Goal: Navigation & Orientation: Find specific page/section

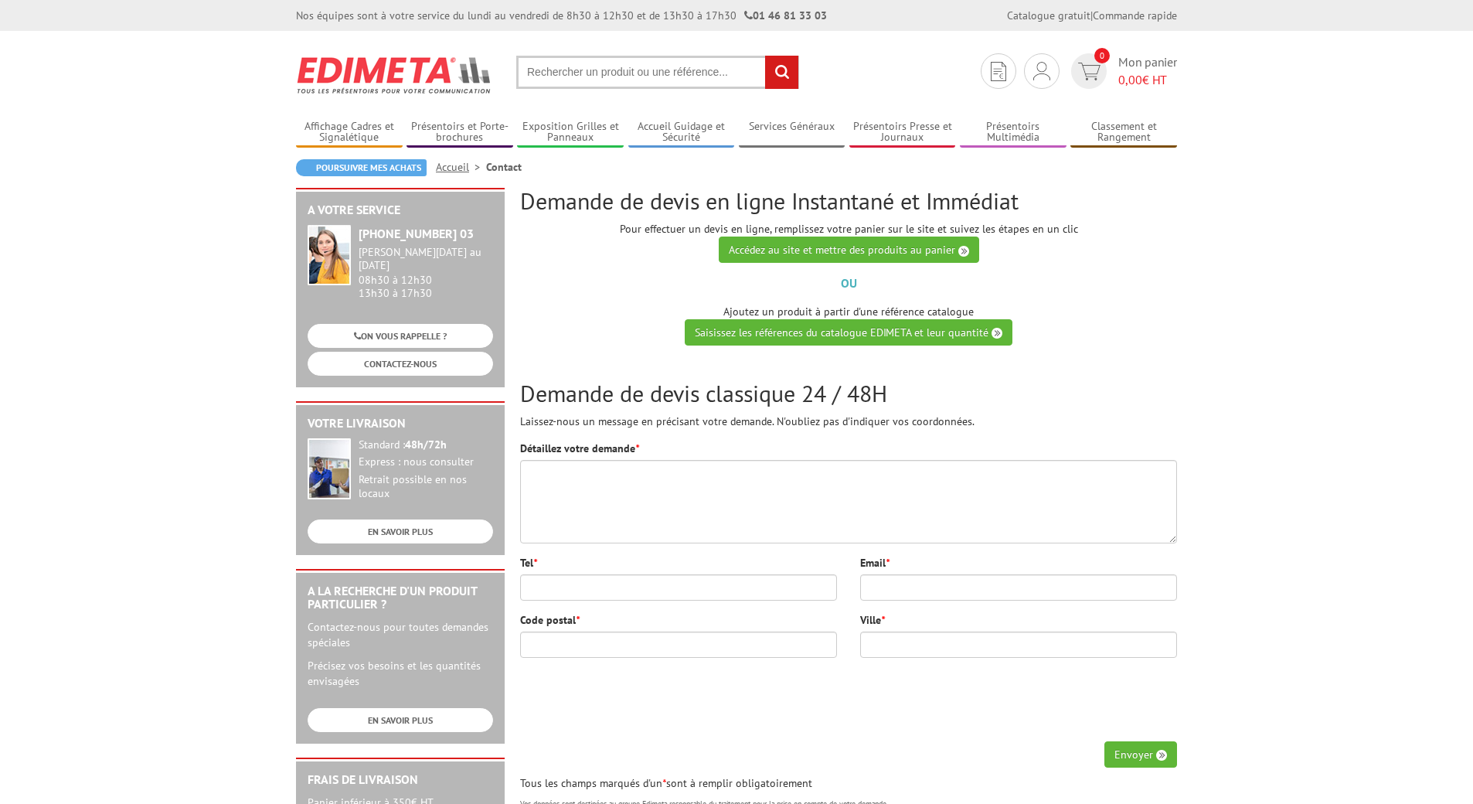
click at [0, 0] on span "Menu" at bounding box center [0, 0] width 0 height 0
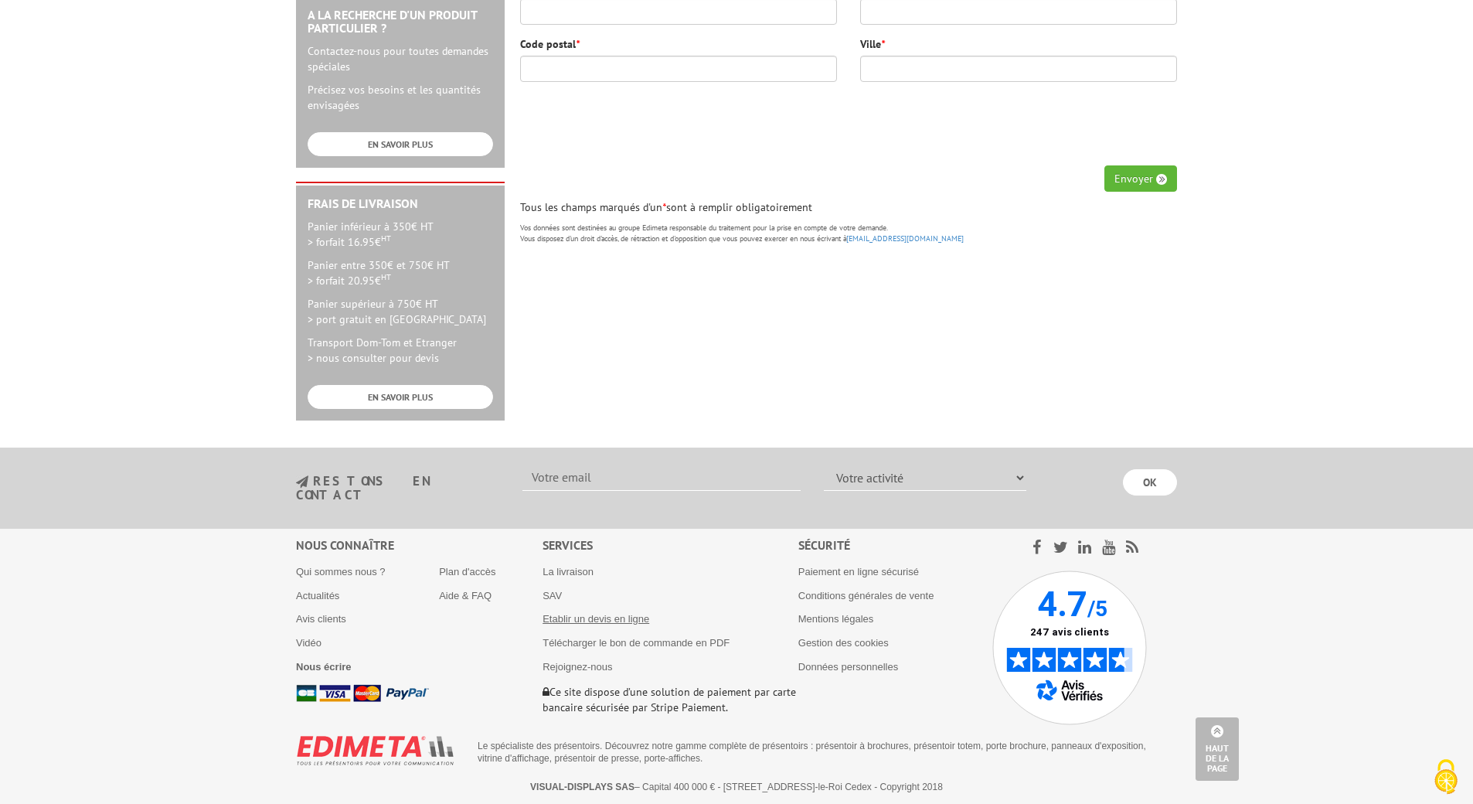
click at [542, 613] on link "Etablir un devis en ligne" at bounding box center [595, 619] width 107 height 12
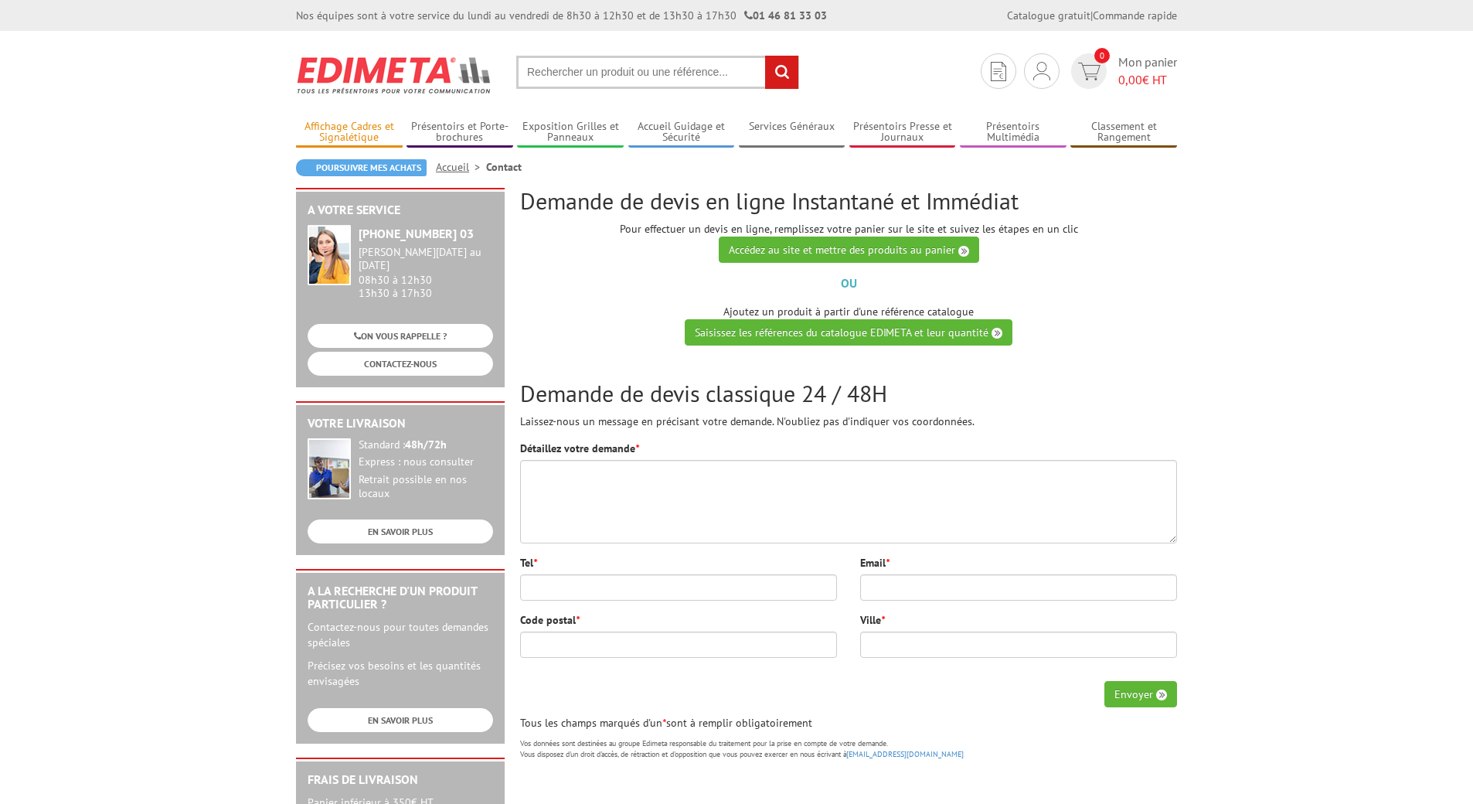
click at [0, 0] on span "Accessoires de fixation" at bounding box center [0, 0] width 0 height 0
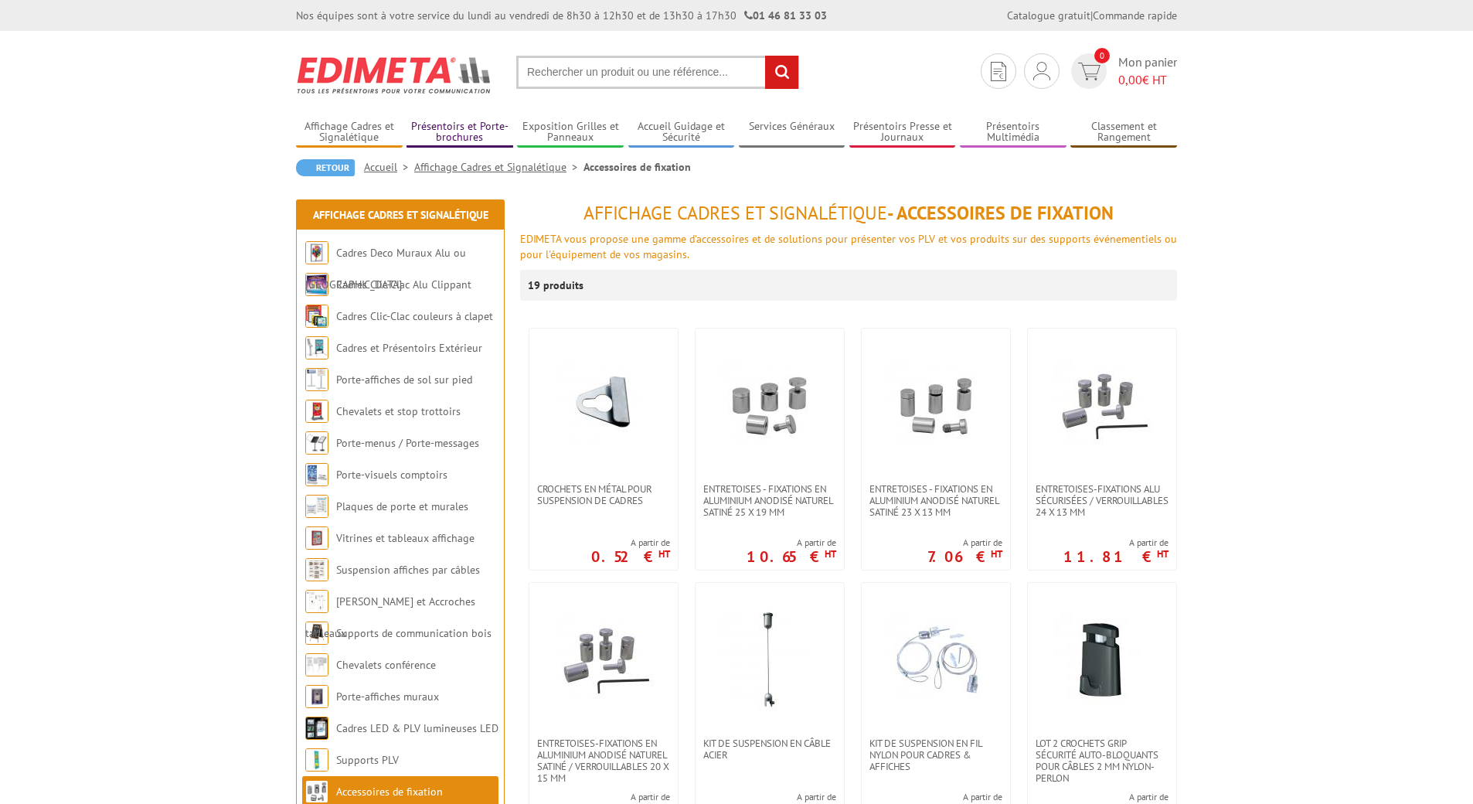
click at [0, 0] on img at bounding box center [0, 0] width 0 height 0
